Goal: Information Seeking & Learning: Find specific fact

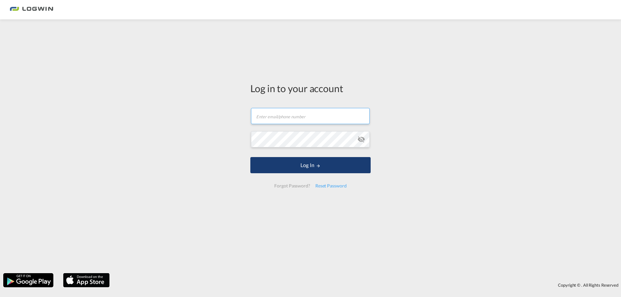
type input "[EMAIL_ADDRESS][DOMAIN_NAME]"
click at [318, 168] on md-icon "LOGIN" at bounding box center [318, 166] width 5 height 5
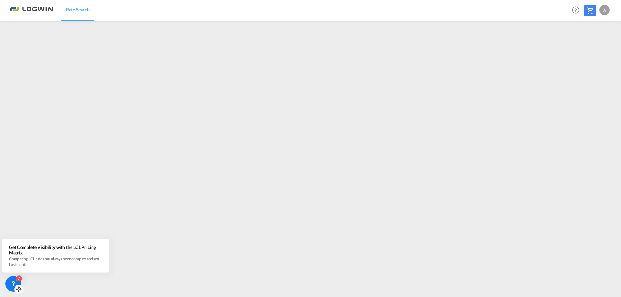
click at [11, 282] on icon at bounding box center [13, 284] width 6 height 6
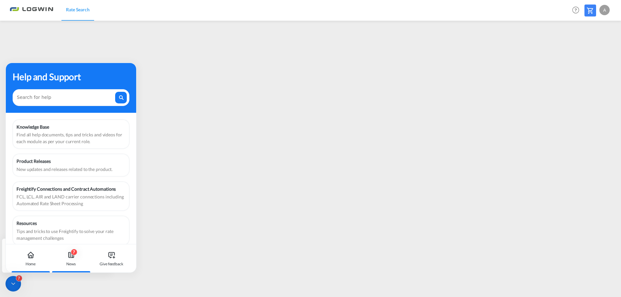
click at [71, 257] on icon at bounding box center [70, 257] width 1 height 0
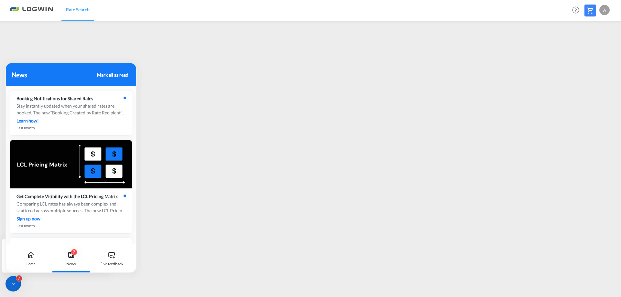
click at [13, 283] on icon at bounding box center [13, 284] width 6 height 6
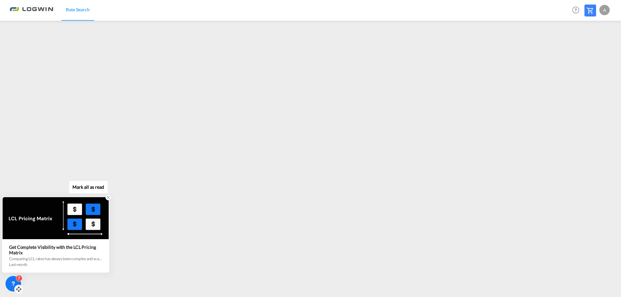
click at [108, 198] on icon at bounding box center [108, 197] width 5 height 5
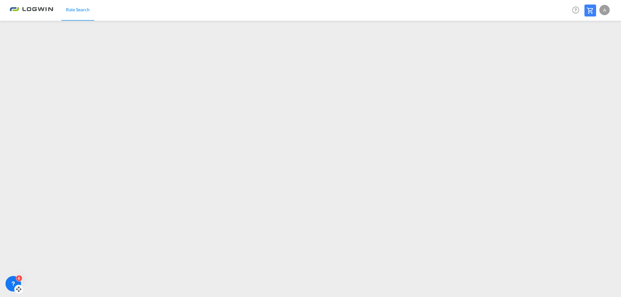
click at [12, 283] on icon at bounding box center [13, 284] width 6 height 6
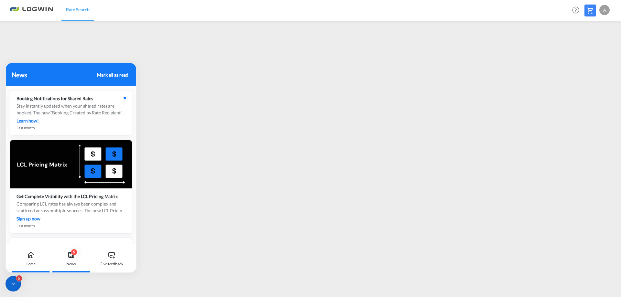
drag, startPoint x: 32, startPoint y: 261, endPoint x: 43, endPoint y: 266, distance: 11.8
click at [31, 261] on div "Home" at bounding box center [31, 264] width 10 height 6
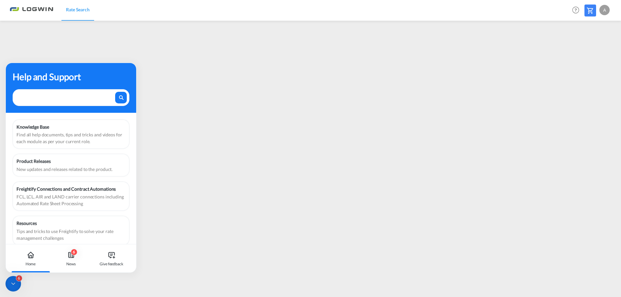
click at [60, 95] on textarea at bounding box center [65, 96] width 97 height 8
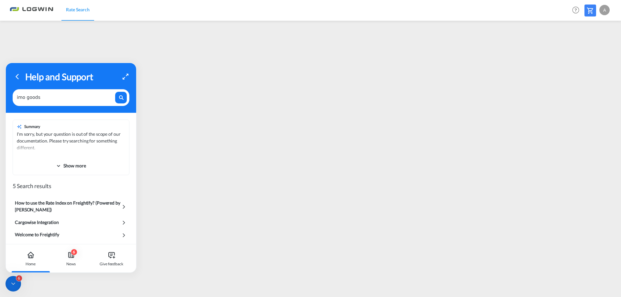
type textarea "imo goods"
drag, startPoint x: 14, startPoint y: 281, endPoint x: 18, endPoint y: 276, distance: 6.5
click at [14, 281] on div "6" at bounding box center [14, 284] width 16 height 16
